Goal: Task Accomplishment & Management: Complete application form

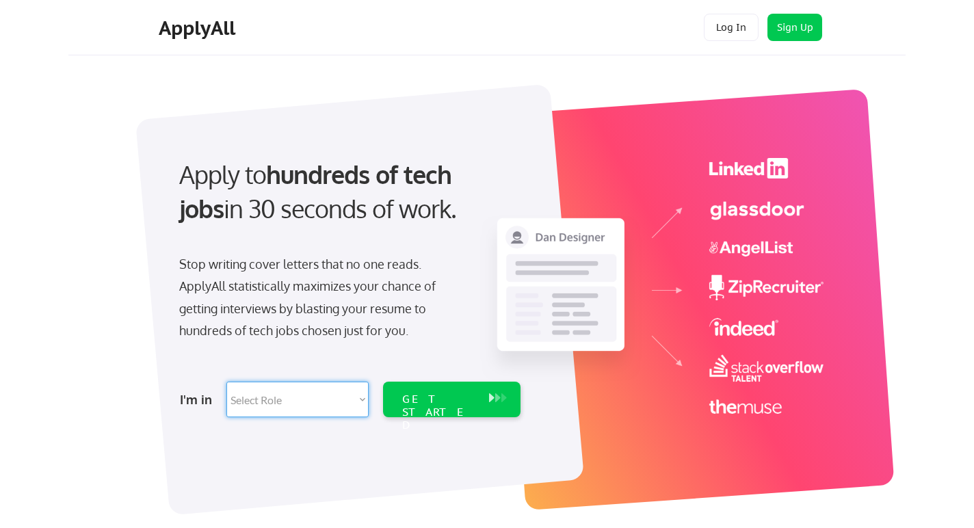
click at [362, 399] on select "Select Role Software Engineering Product Management Customer Success Sales UI/U…" at bounding box center [297, 400] width 142 height 36
select select ""hr_recruiting""
click at [226, 382] on select "Select Role Software Engineering Product Management Customer Success Sales UI/U…" at bounding box center [297, 400] width 142 height 36
select select ""hr_recruiting""
click at [452, 400] on div "GET STARTED" at bounding box center [438, 413] width 73 height 40
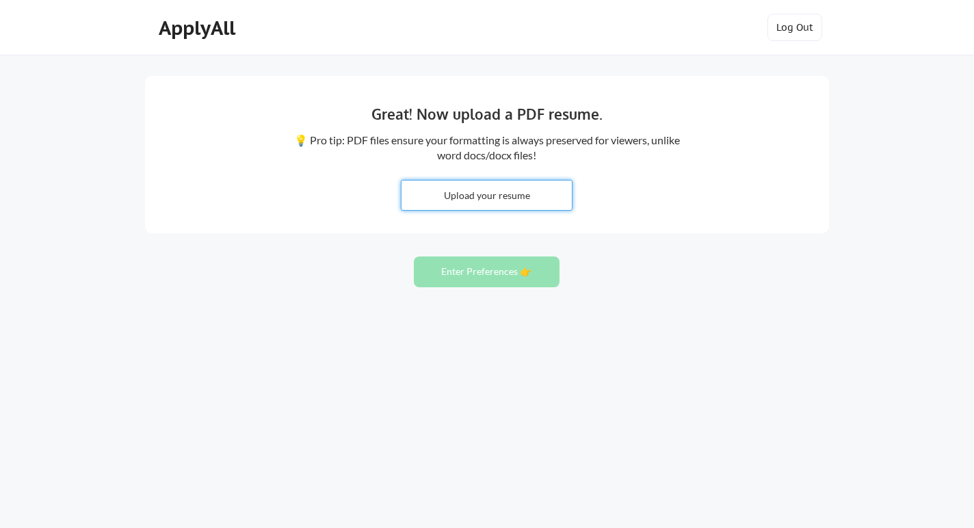
click at [496, 195] on input "file" at bounding box center [487, 195] width 170 height 29
type input "C:\fakepath\HR Business Partner [PERSON_NAME] 082025 .pdf"
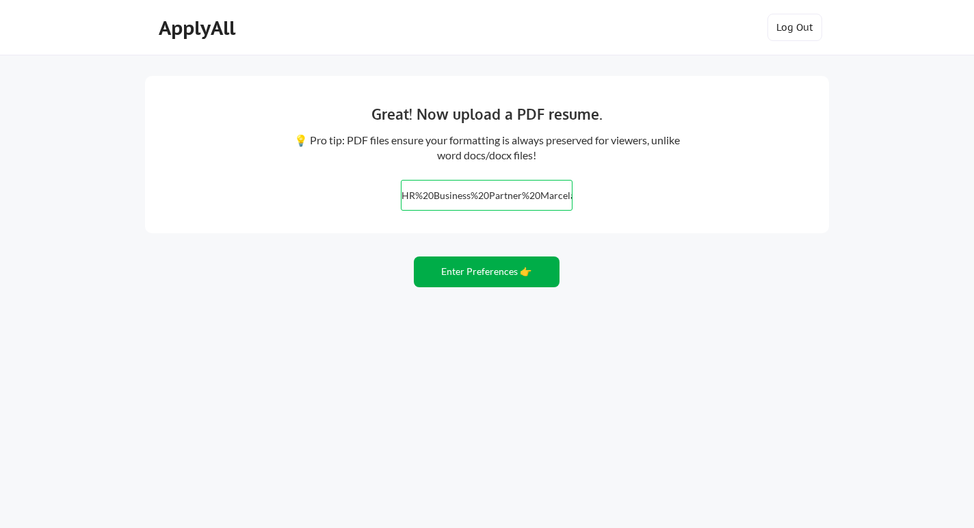
click at [475, 273] on button "Enter Preferences 👉" at bounding box center [487, 272] width 146 height 31
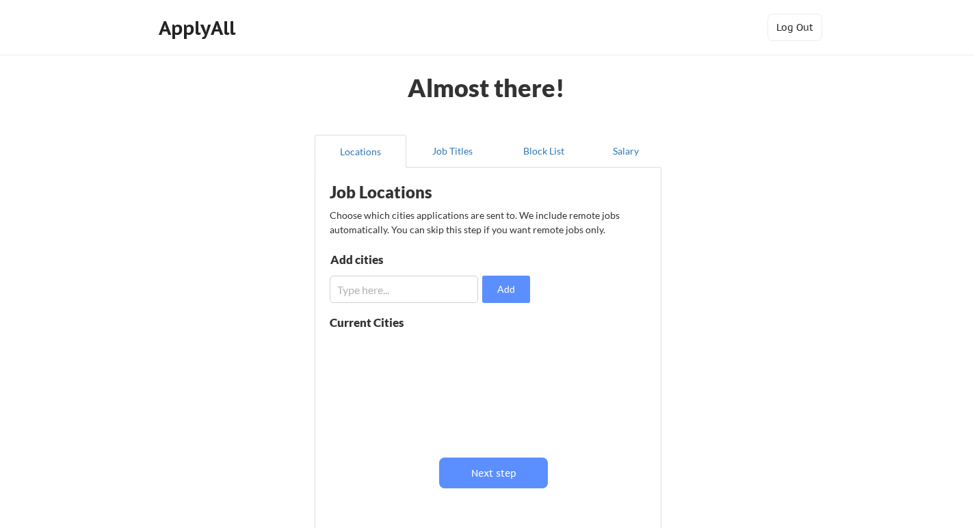
click at [456, 291] on input "input" at bounding box center [404, 289] width 148 height 27
click at [512, 296] on button "Add" at bounding box center [506, 289] width 48 height 27
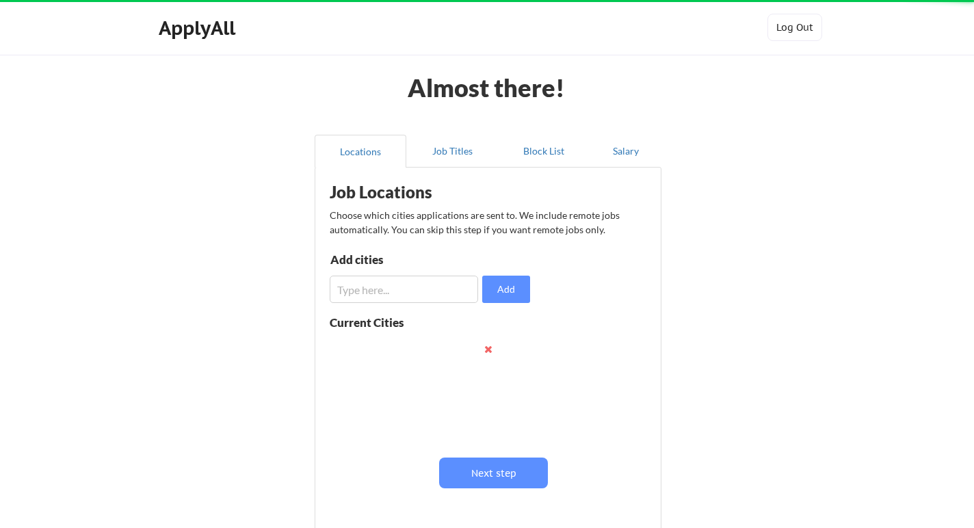
click at [437, 291] on input "input" at bounding box center [404, 289] width 148 height 27
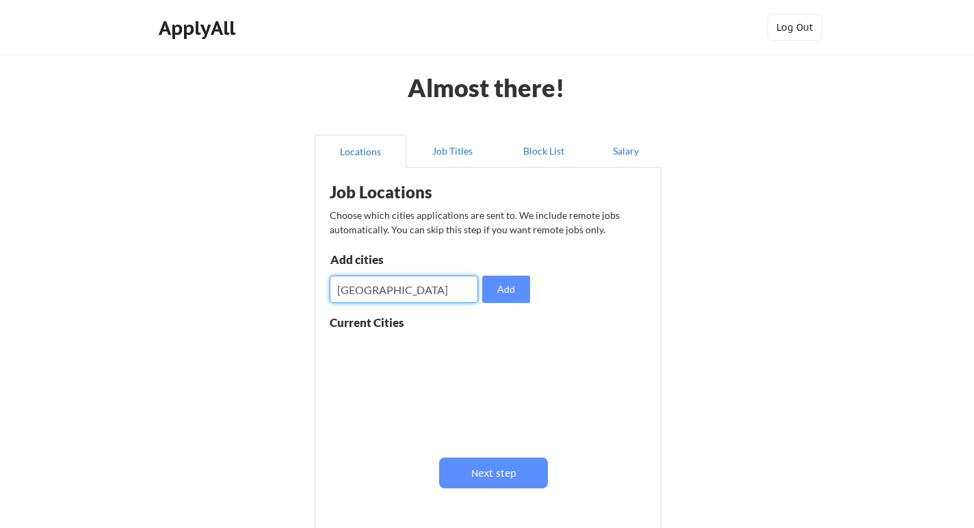
type input "Costa Rica"
click at [616, 367] on div "Job Locations Choose which cities applications are sent to. We include remote j…" at bounding box center [490, 351] width 337 height 354
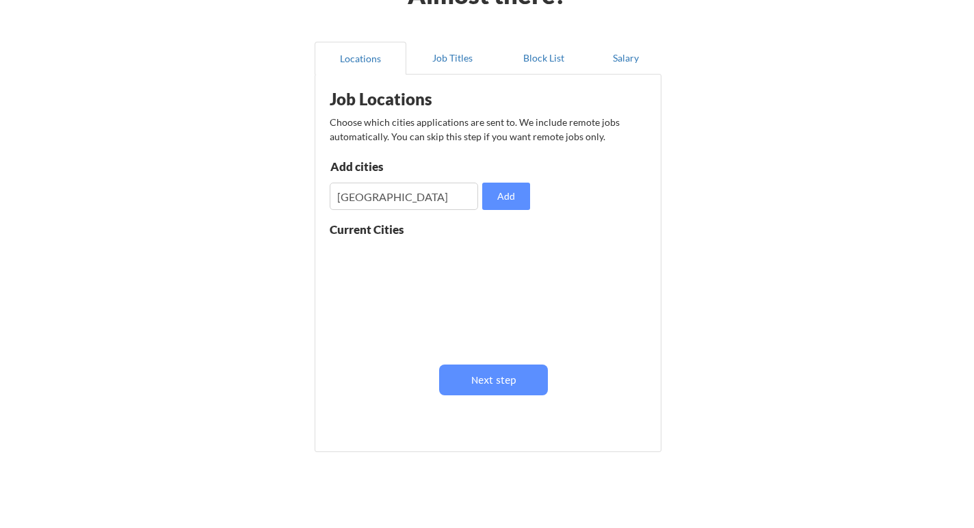
scroll to position [97, 0]
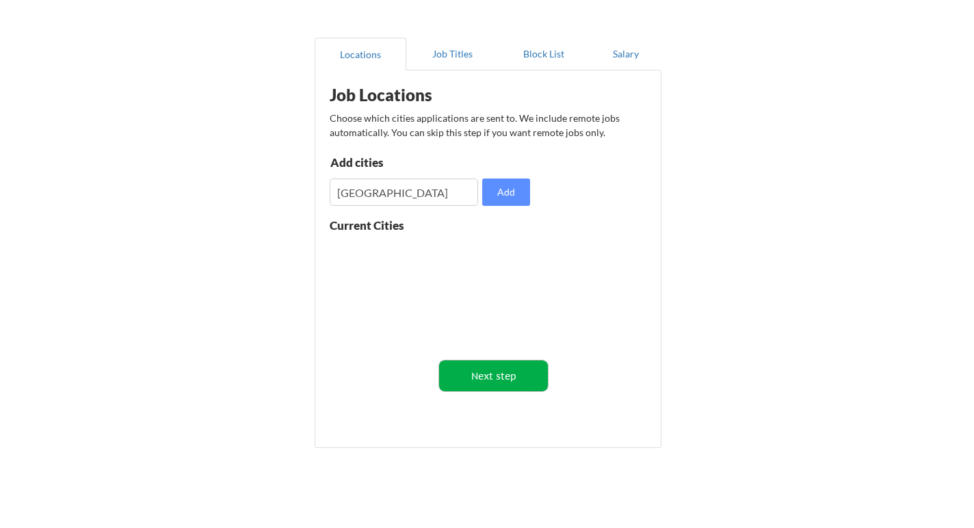
click at [526, 372] on button "Next step" at bounding box center [493, 376] width 109 height 31
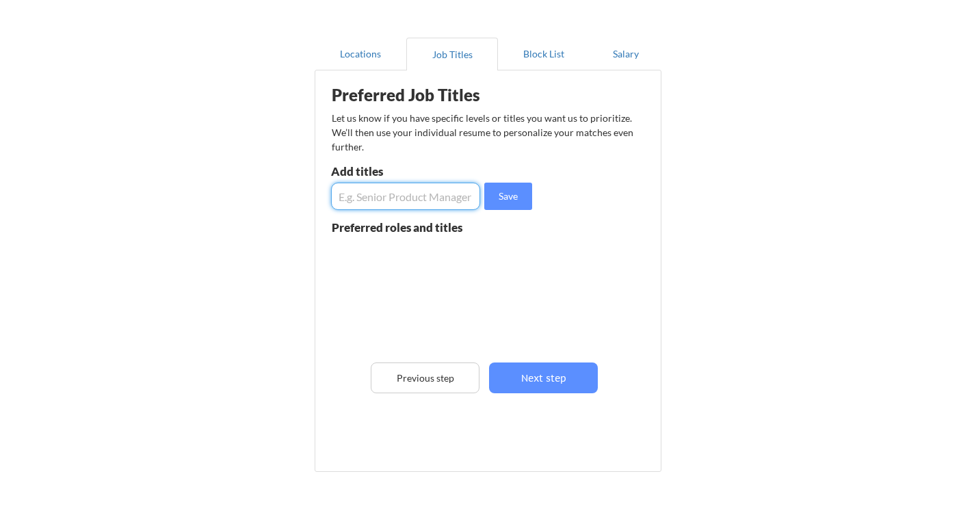
click at [448, 193] on input "input" at bounding box center [405, 196] width 149 height 27
type input "HR Business Partner"
drag, startPoint x: 505, startPoint y: 195, endPoint x: 465, endPoint y: 199, distance: 39.9
click at [504, 195] on button "Save" at bounding box center [508, 196] width 48 height 27
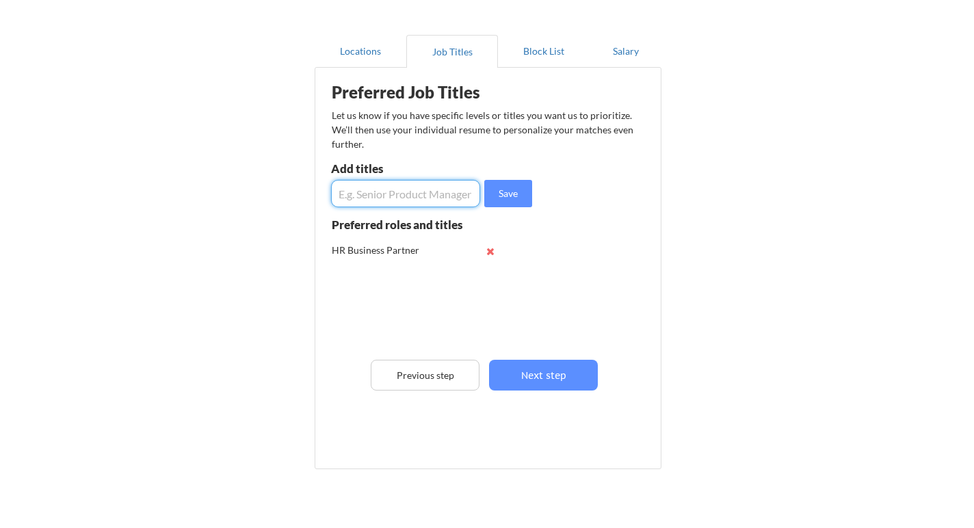
click at [413, 201] on input "input" at bounding box center [405, 193] width 149 height 27
type input "Human Resources Manager"
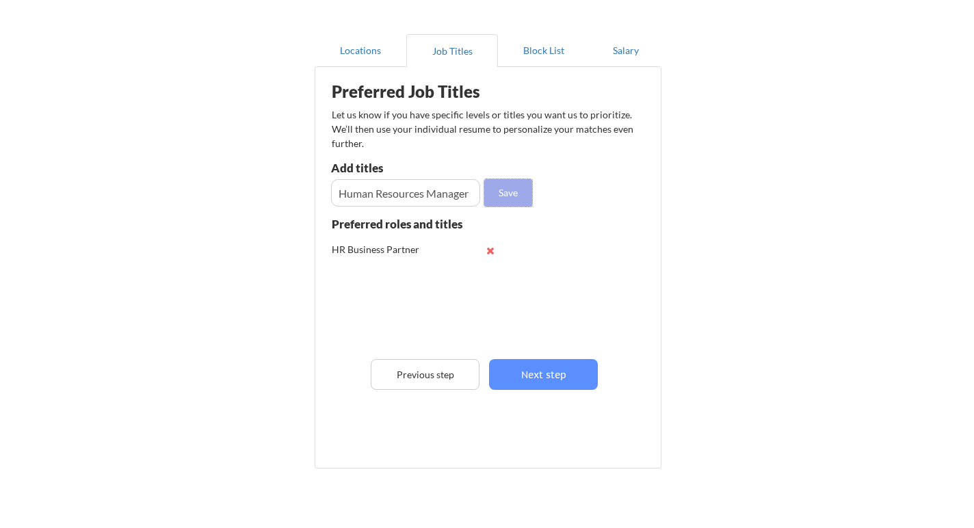
click at [531, 186] on button "Save" at bounding box center [508, 192] width 48 height 27
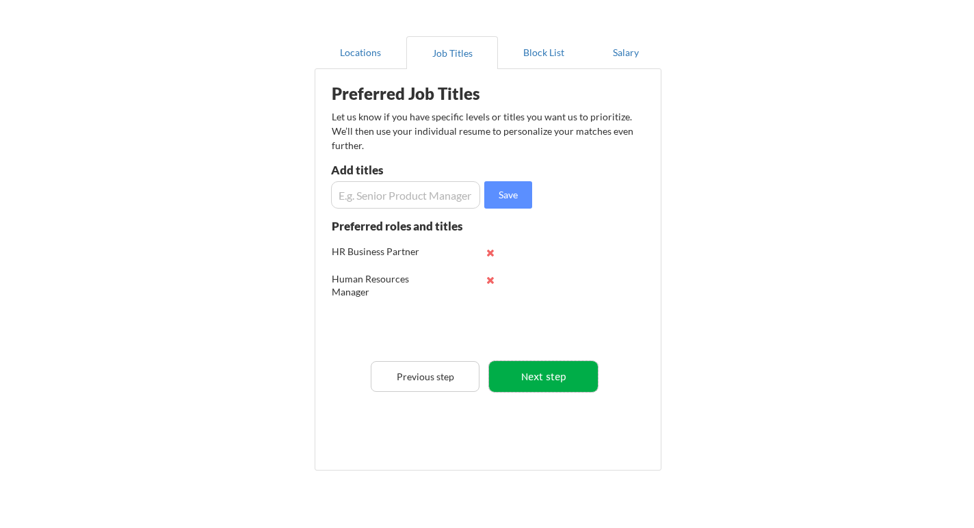
click at [562, 374] on button "Next step" at bounding box center [543, 376] width 109 height 31
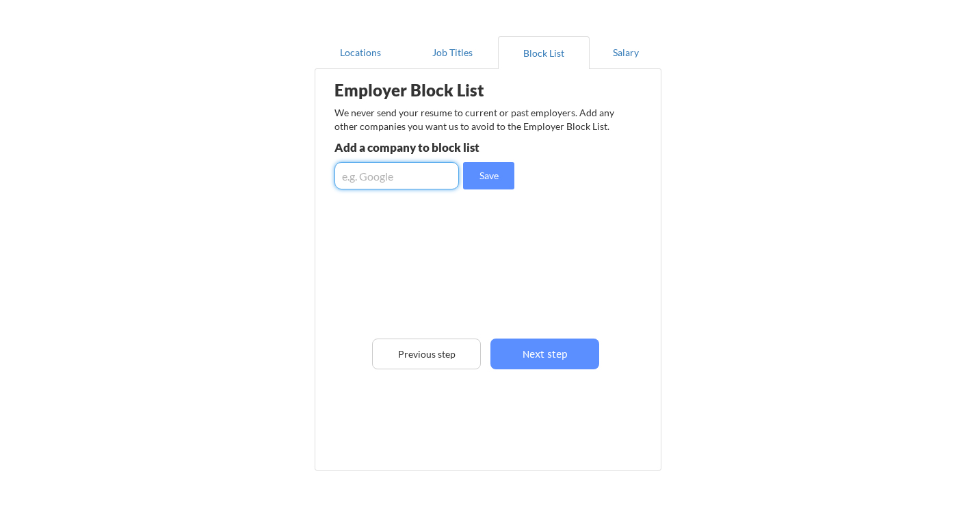
click at [436, 176] on input "input" at bounding box center [397, 175] width 125 height 27
type input "SMITHS"
drag, startPoint x: 390, startPoint y: 174, endPoint x: 237, endPoint y: 166, distance: 153.4
click at [237, 167] on div "Almost there! Locations Job Titles Block List Salary Employer Block List We nev…" at bounding box center [487, 248] width 974 height 694
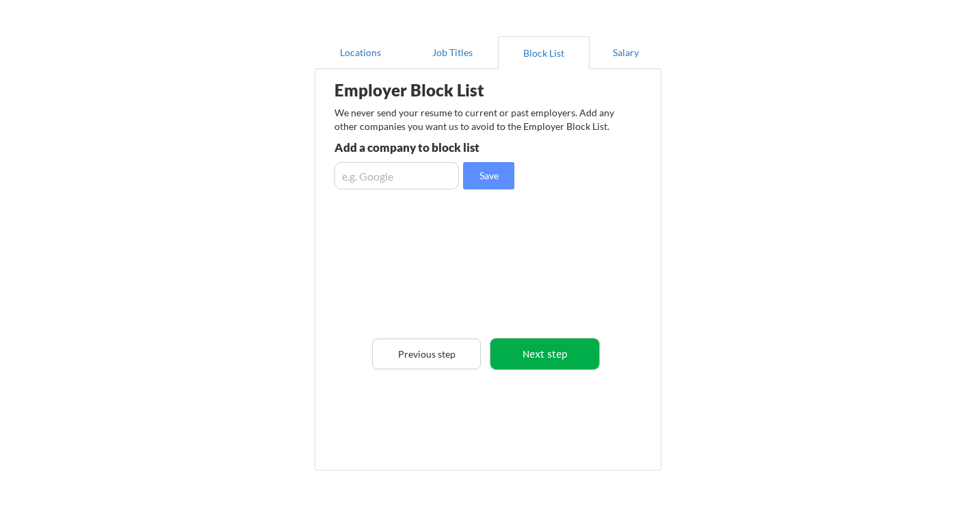
drag, startPoint x: 581, startPoint y: 358, endPoint x: 568, endPoint y: 350, distance: 15.4
click at [581, 358] on button "Next step" at bounding box center [545, 354] width 109 height 31
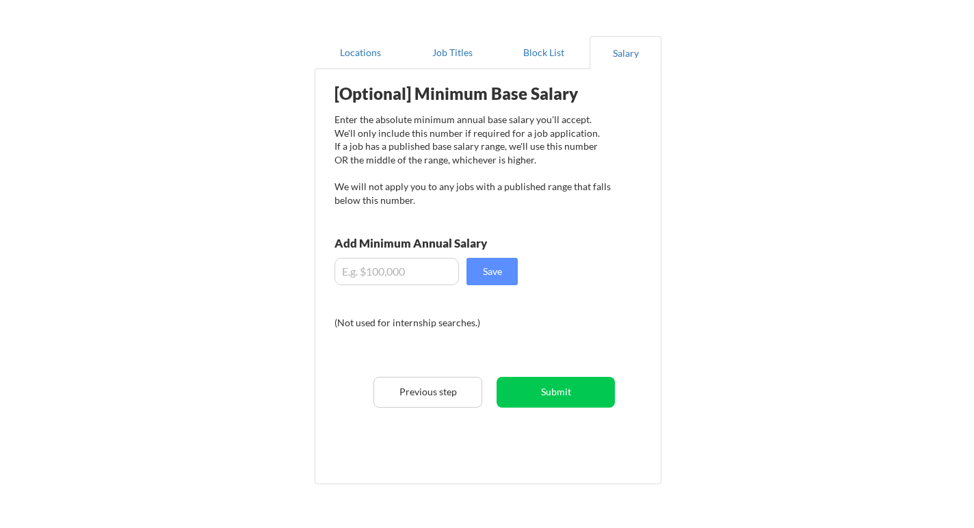
click at [343, 270] on input "input" at bounding box center [397, 271] width 125 height 27
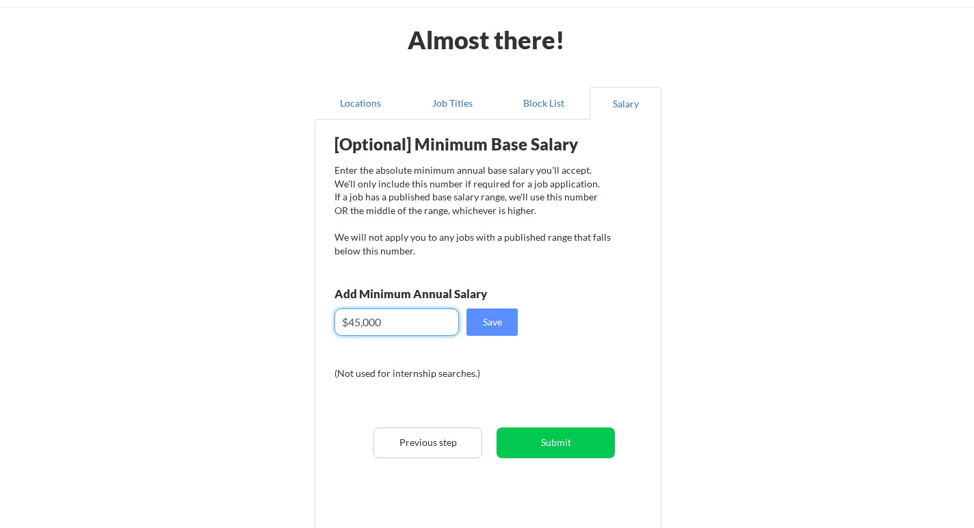
scroll to position [40, 0]
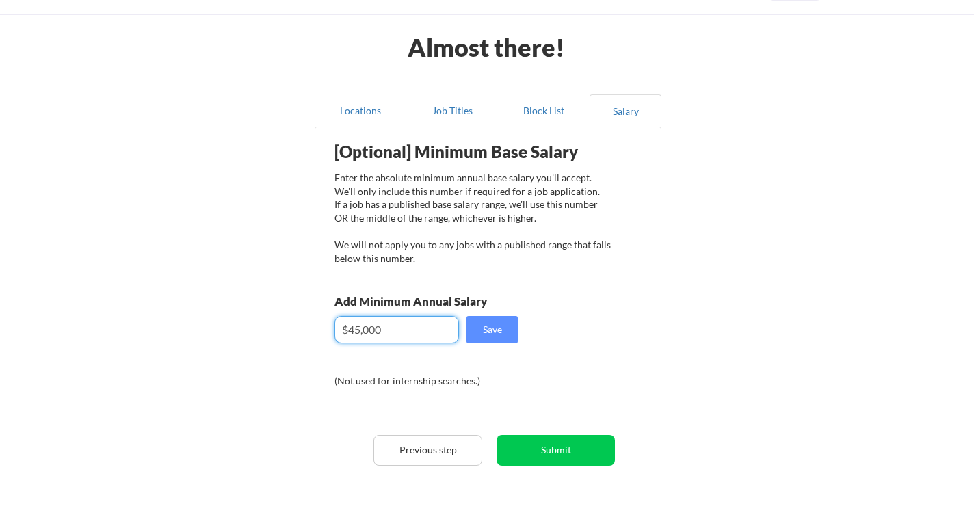
drag, startPoint x: 361, startPoint y: 331, endPoint x: 395, endPoint y: 328, distance: 33.7
click at [361, 331] on input "input" at bounding box center [397, 329] width 125 height 27
type input "$40,000"
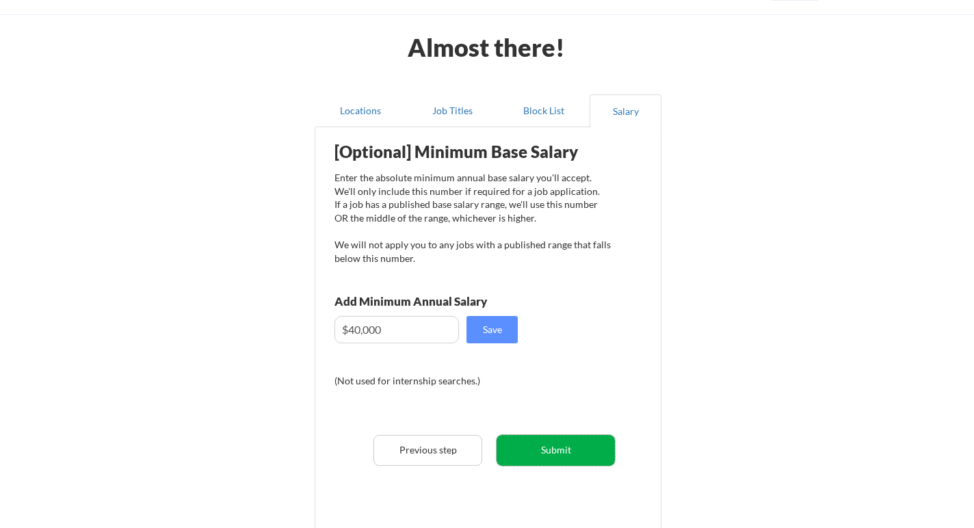
click at [584, 452] on button "Submit" at bounding box center [556, 450] width 118 height 31
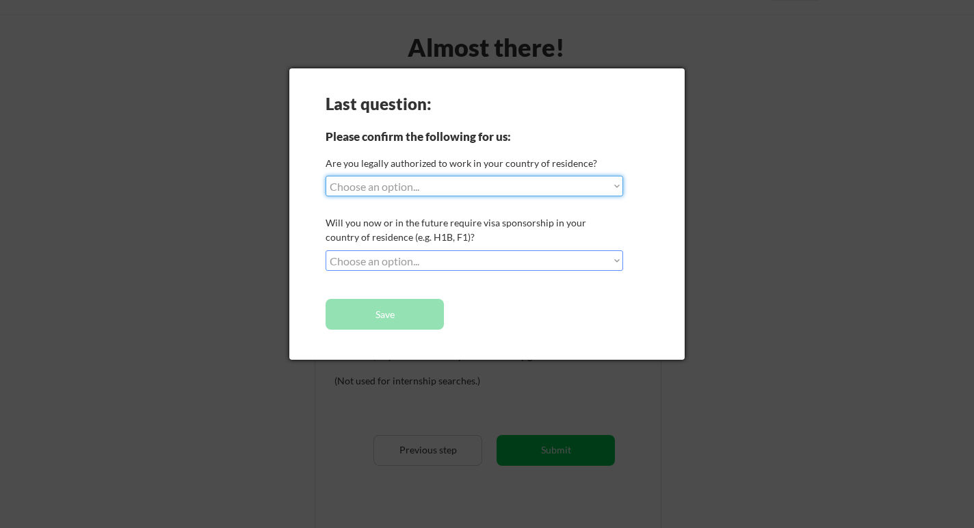
click at [618, 190] on select "Choose an option... Yes, I am a US Citizen Yes, I am a Canadian Citizen Yes, I …" at bounding box center [475, 186] width 298 height 21
select select ""yes__i_am_a_us_citizen""
click at [326, 176] on select "Choose an option... Yes, I am a US Citizen Yes, I am a Canadian Citizen Yes, I …" at bounding box center [475, 186] width 298 height 21
click at [519, 259] on select "Choose an option... No, I will not need sponsorship Yes, I will need sponsorship" at bounding box center [475, 260] width 298 height 21
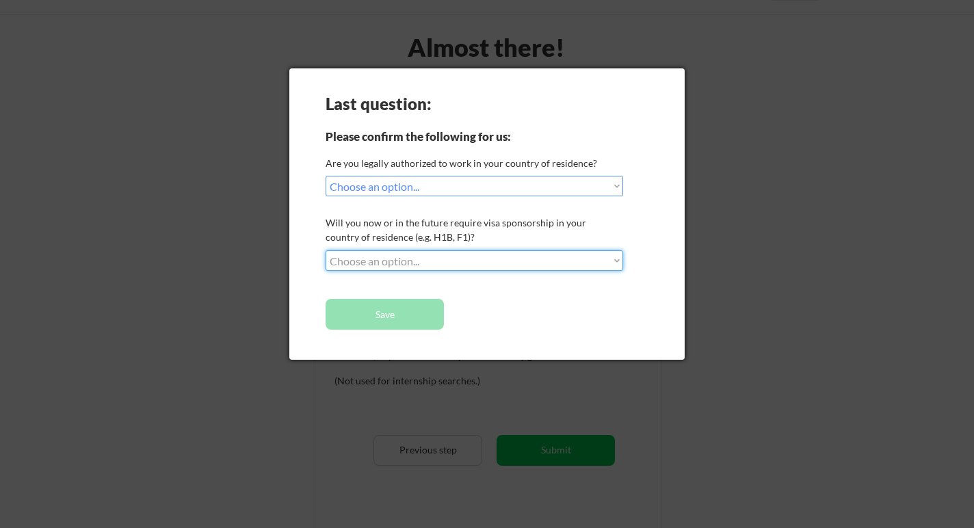
select select ""no__i_will_not_need_sponsorship""
click at [326, 250] on select "Choose an option... No, I will not need sponsorship Yes, I will need sponsorship" at bounding box center [475, 260] width 298 height 21
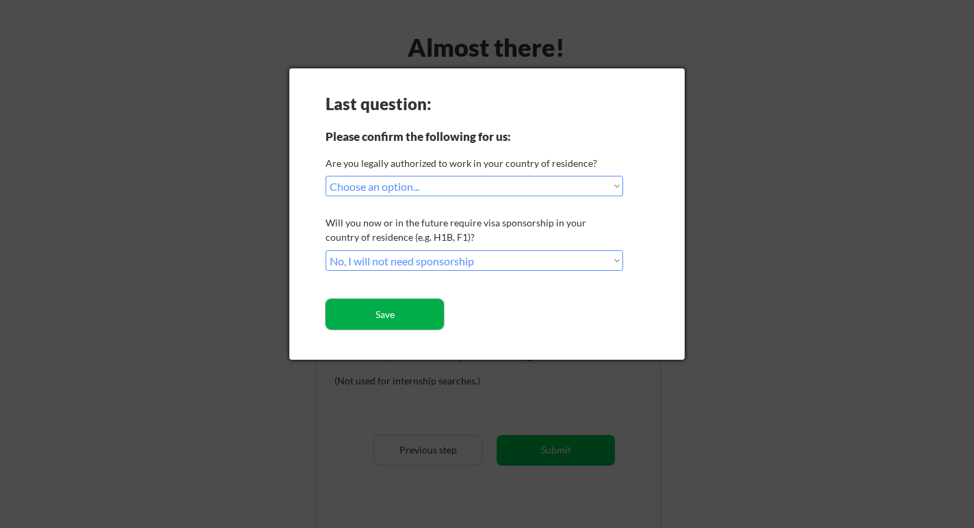
click at [423, 316] on button "Save" at bounding box center [385, 314] width 118 height 31
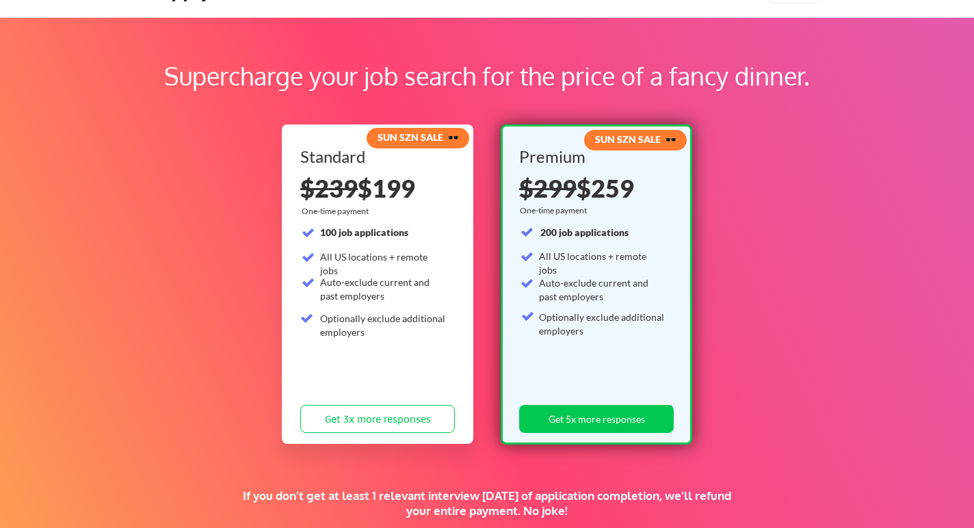
scroll to position [39, 0]
